Goal: Task Accomplishment & Management: Manage account settings

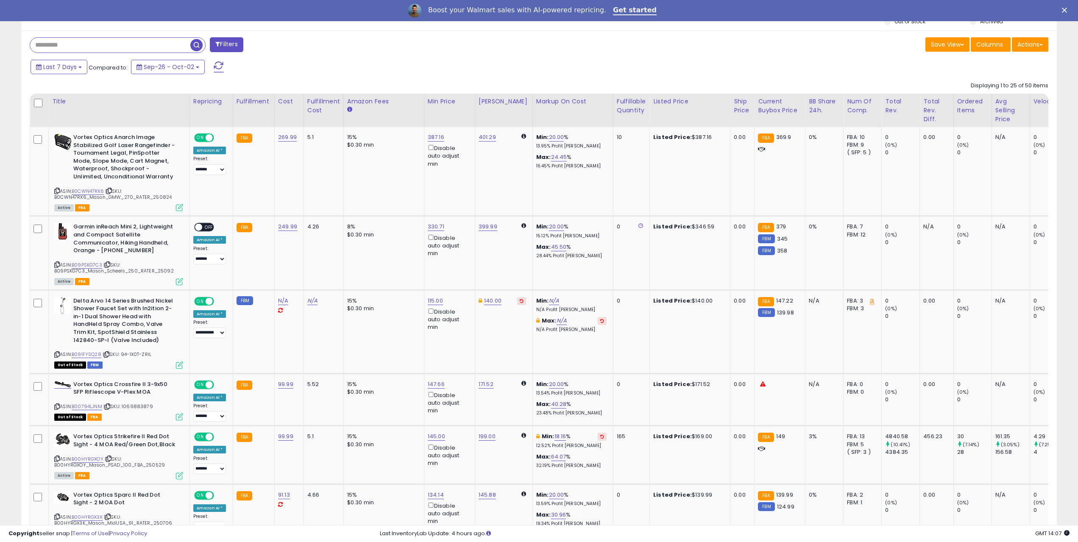
scroll to position [174, 602]
click at [203, 224] on span "OFF" at bounding box center [209, 227] width 14 height 7
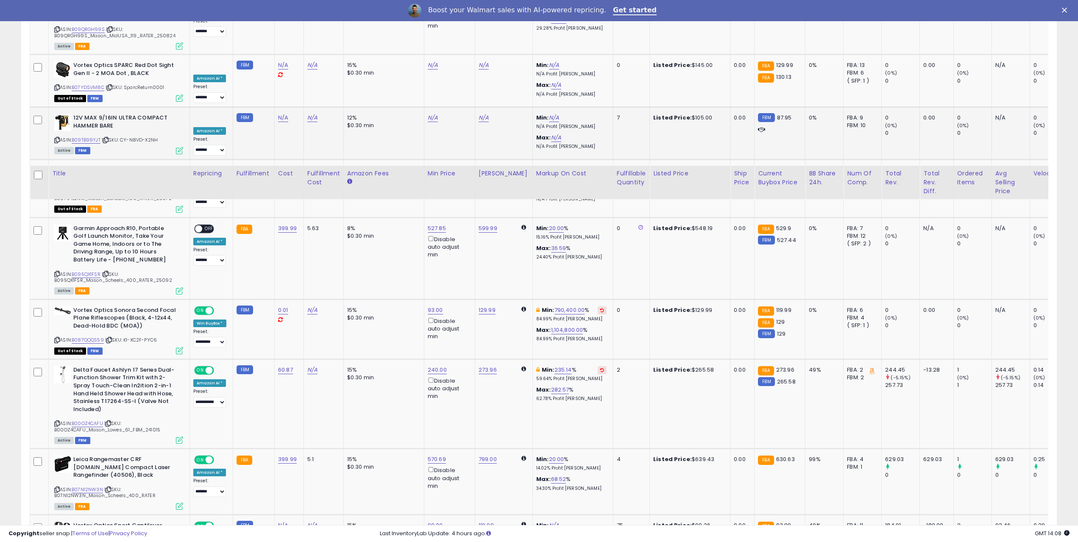
scroll to position [763, 0]
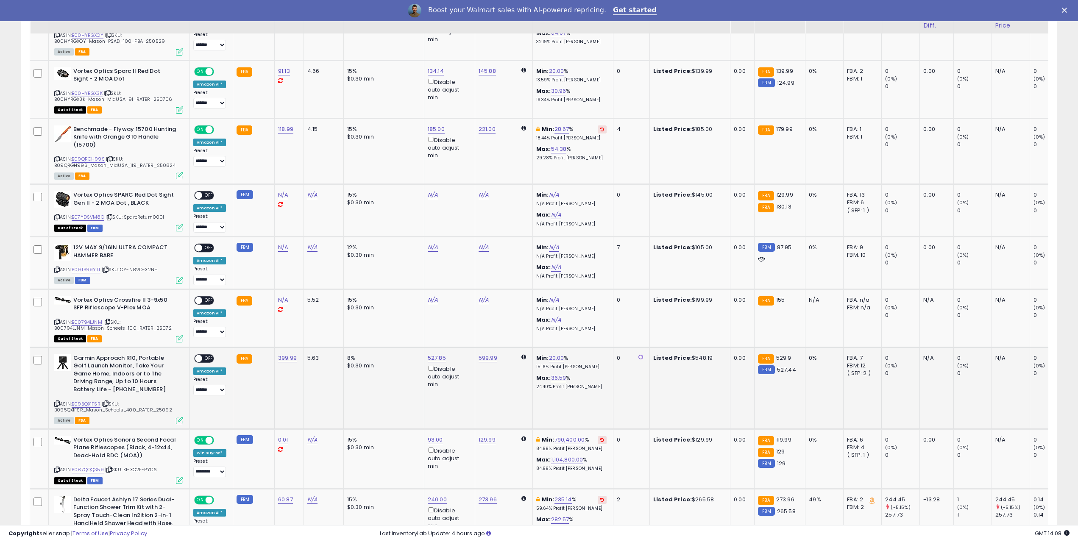
click at [200, 357] on span at bounding box center [198, 358] width 7 height 7
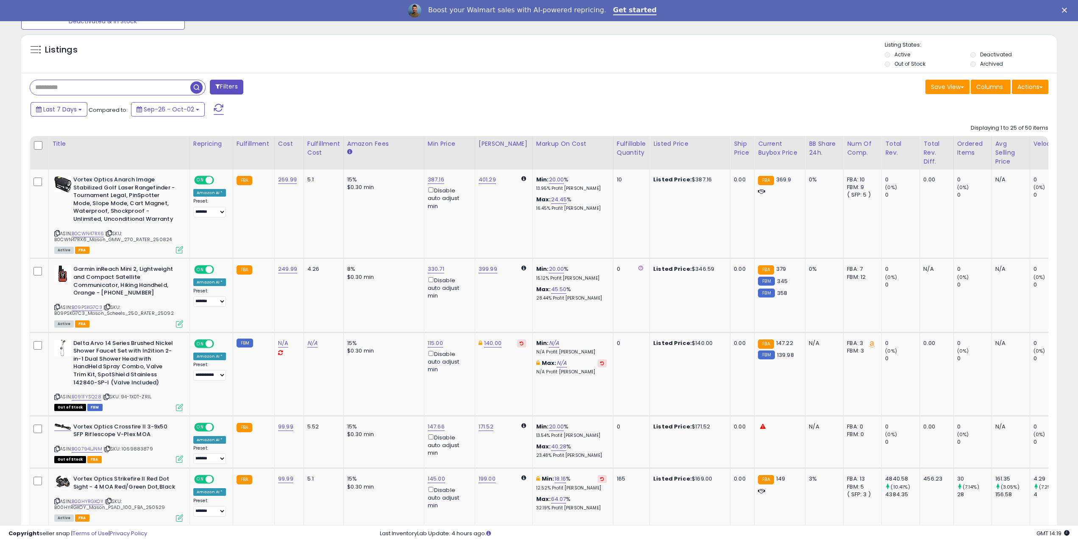
scroll to position [127, 0]
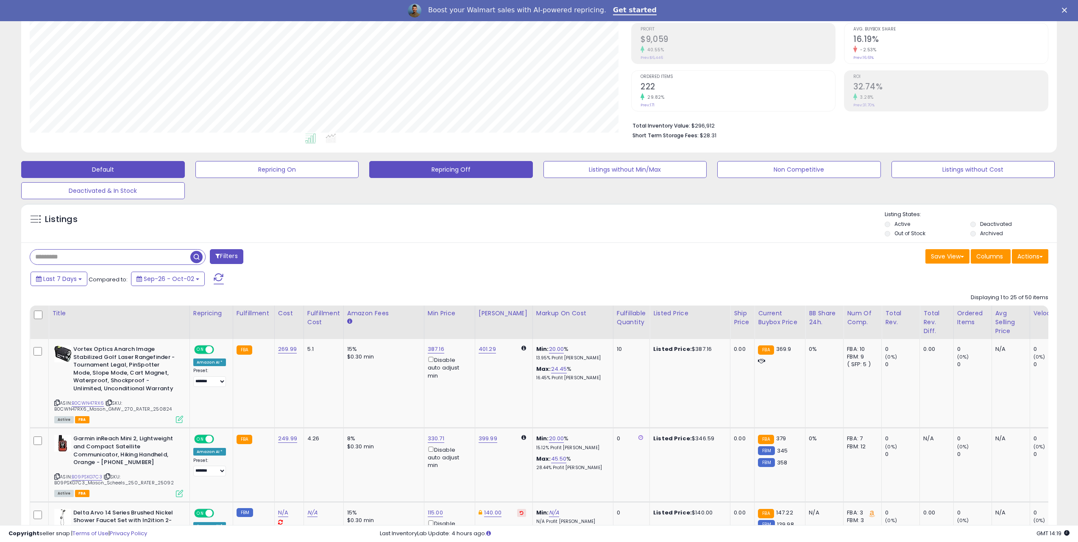
click at [417, 178] on button "Repricing Off" at bounding box center [451, 169] width 164 height 17
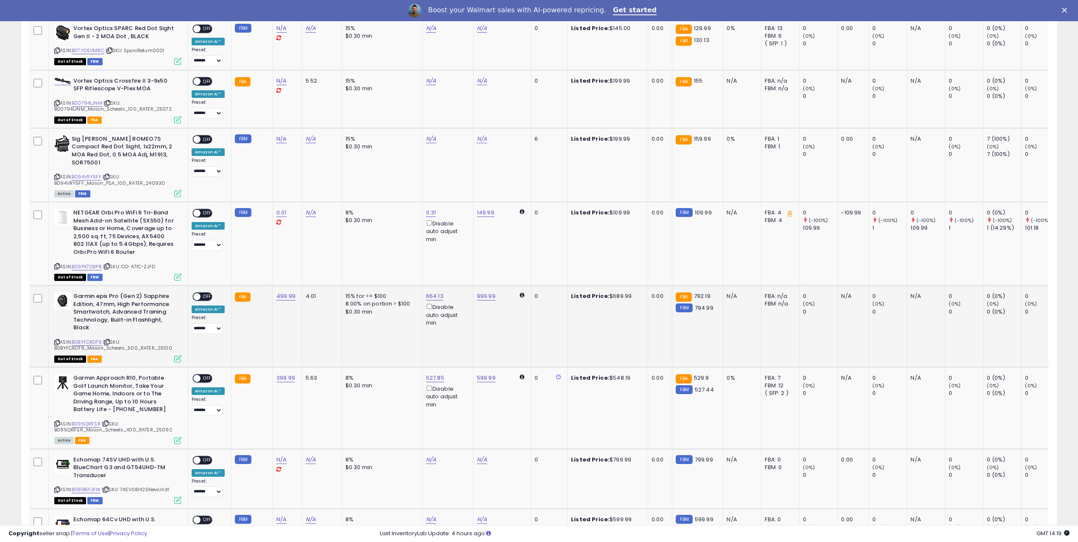
scroll to position [472, 0]
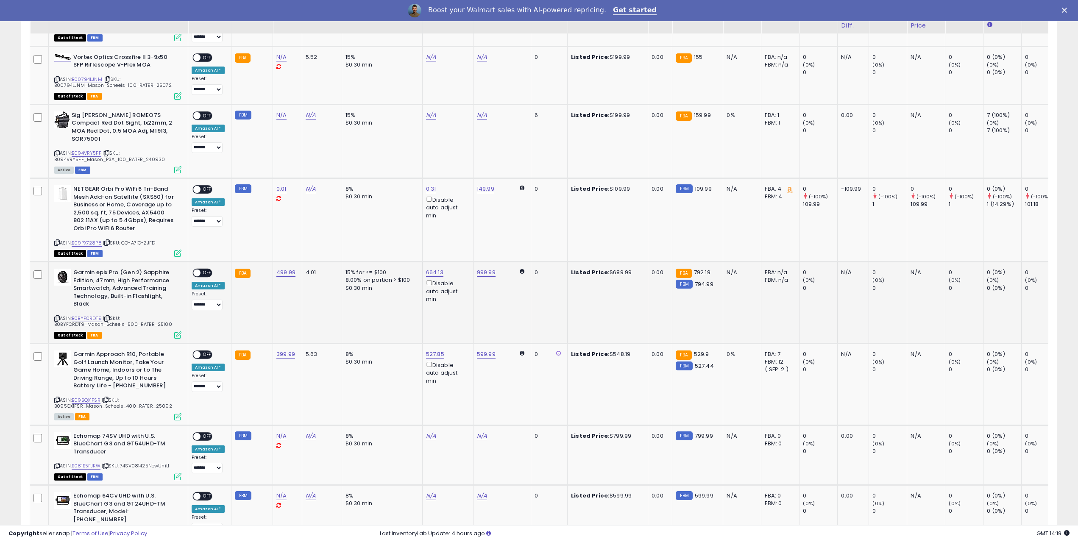
click at [203, 270] on span "OFF" at bounding box center [207, 273] width 14 height 7
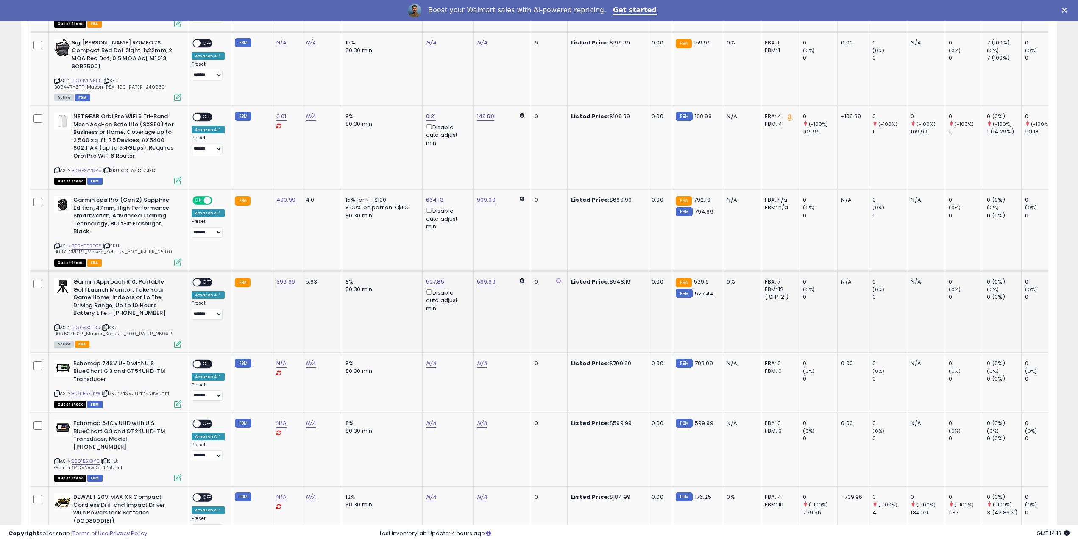
scroll to position [556, 0]
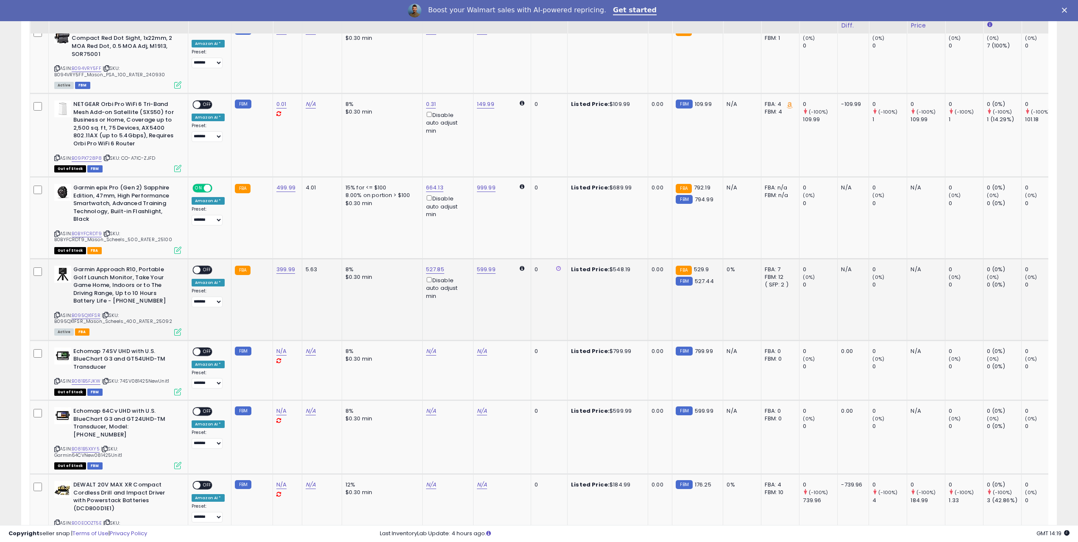
click at [201, 267] on span "OFF" at bounding box center [207, 270] width 14 height 7
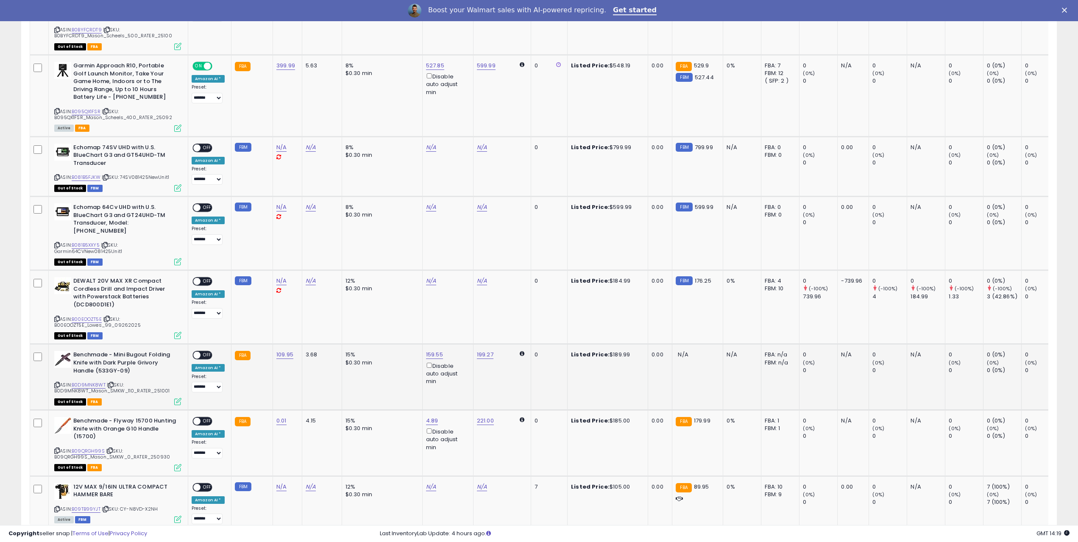
scroll to position [768, 0]
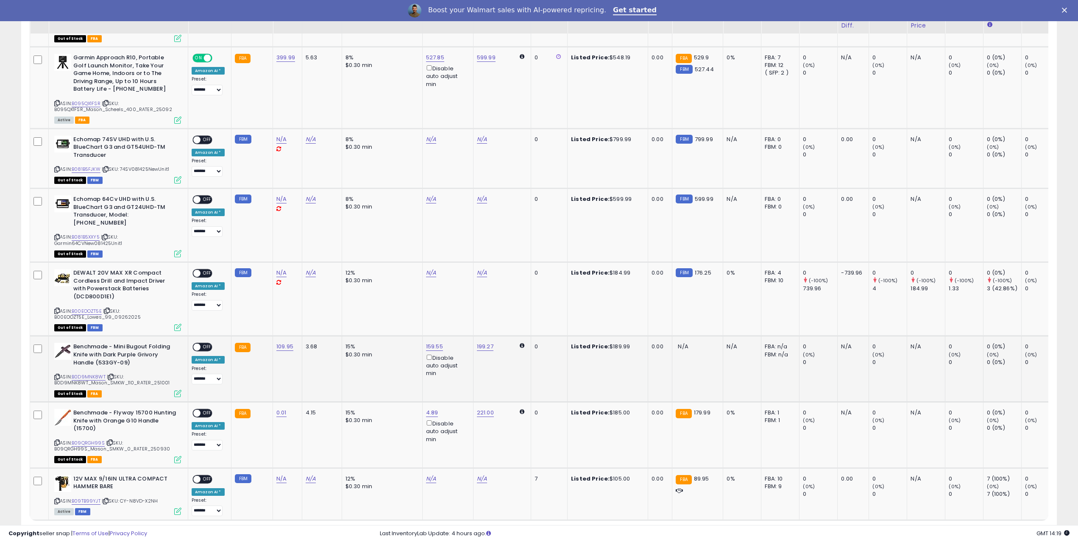
click at [201, 344] on span "OFF" at bounding box center [207, 347] width 14 height 7
click at [201, 410] on span "OFF" at bounding box center [207, 413] width 14 height 7
click at [428, 409] on link "4.89" at bounding box center [432, 413] width 12 height 8
drag, startPoint x: 361, startPoint y: 367, endPoint x: 336, endPoint y: 362, distance: 24.9
click at [339, 363] on tbody "**********" at bounding box center [644, 109] width 1229 height 823
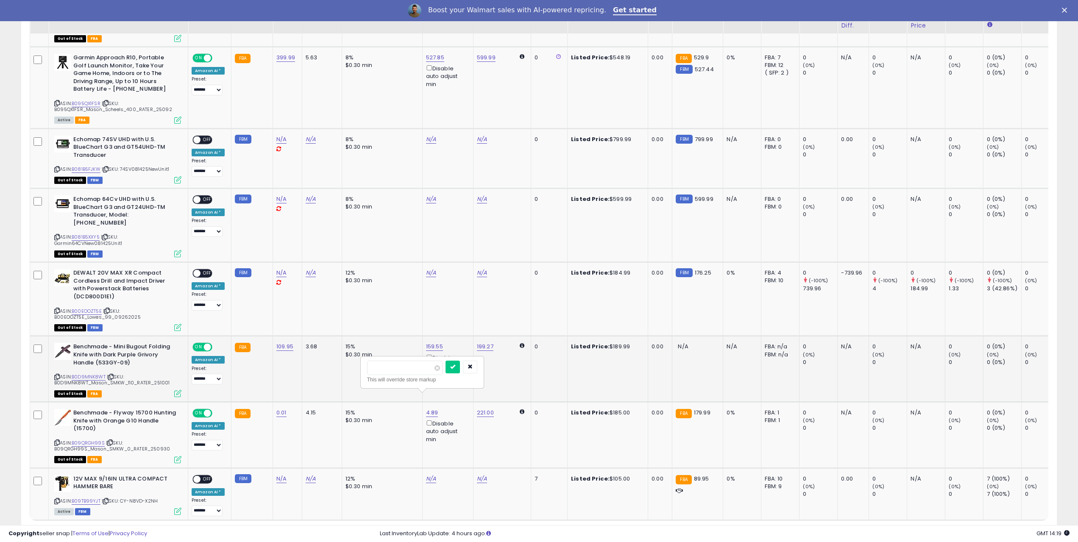
type input "***"
click button "submit" at bounding box center [452, 367] width 14 height 13
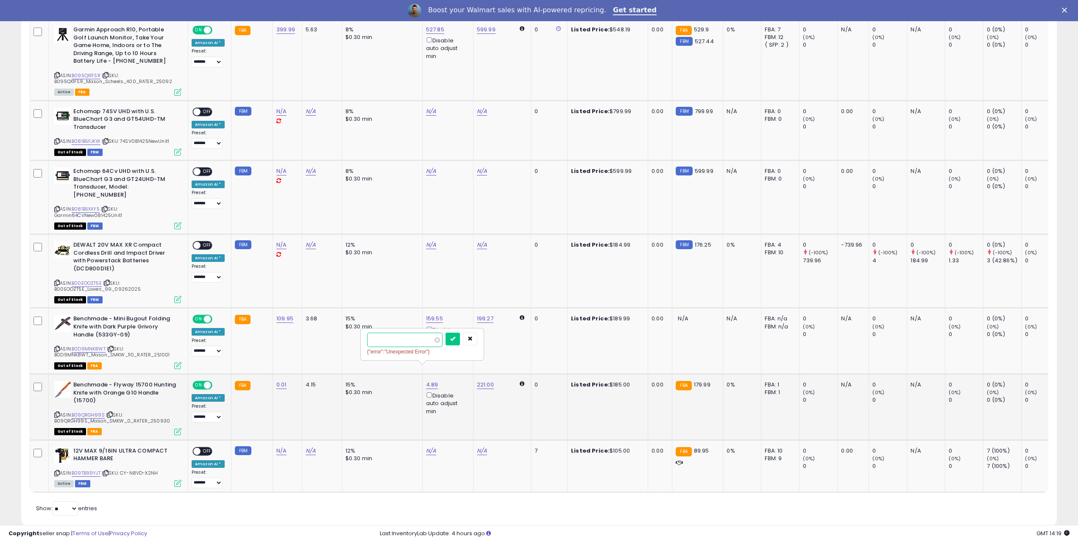
scroll to position [804, 0]
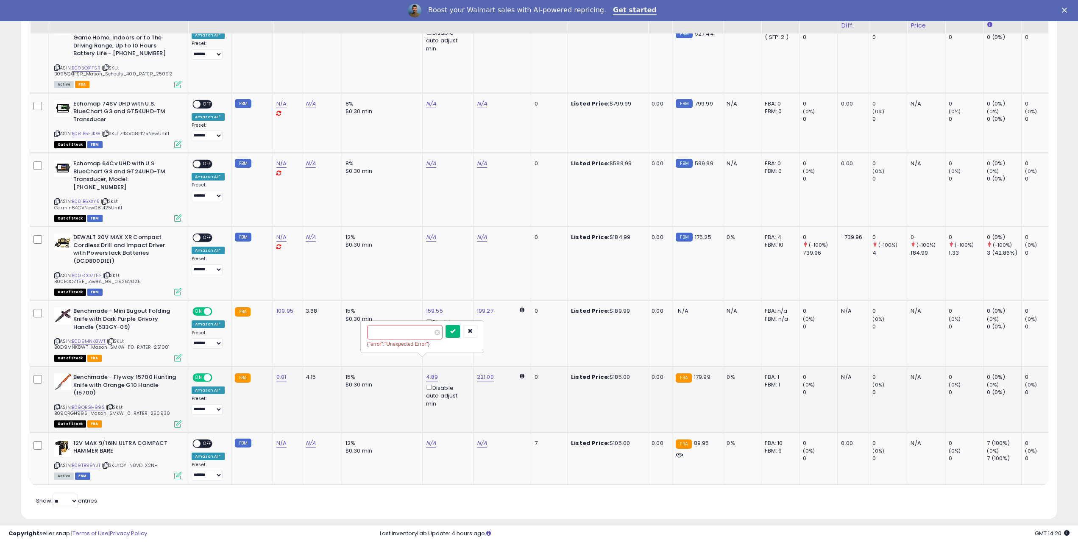
click at [460, 332] on button "submit" at bounding box center [452, 331] width 14 height 13
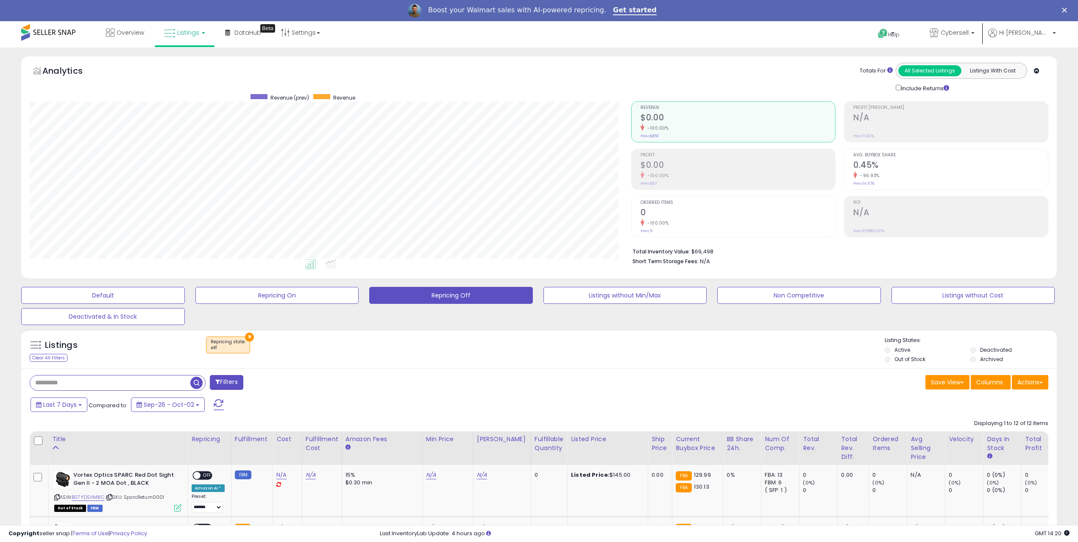
scroll to position [0, 0]
